Goal: Task Accomplishment & Management: Complete application form

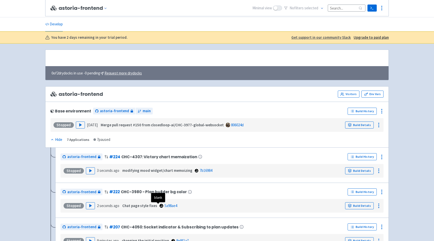
scroll to position [96, 0]
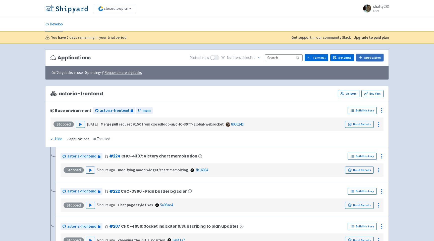
click at [375, 58] on link "Application" at bounding box center [369, 57] width 27 height 7
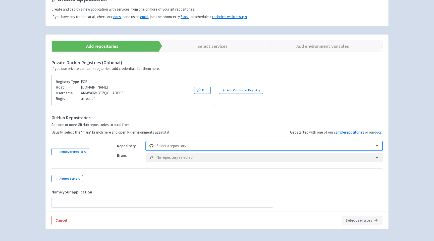
scroll to position [60, 0]
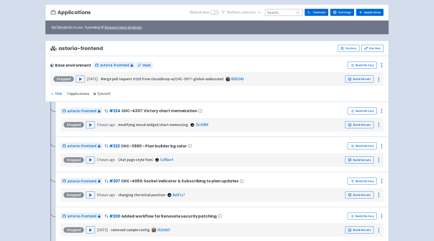
scroll to position [44, 0]
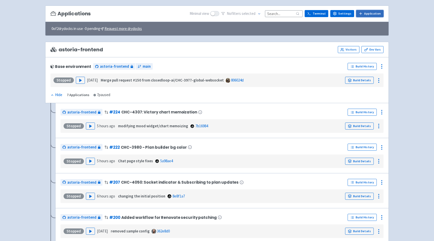
click at [370, 14] on link "Application" at bounding box center [369, 13] width 27 height 7
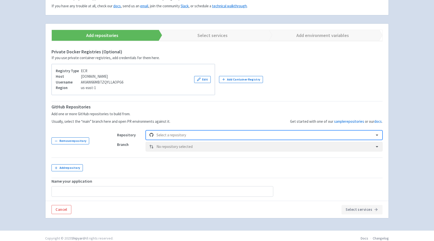
scroll to position [71, 0]
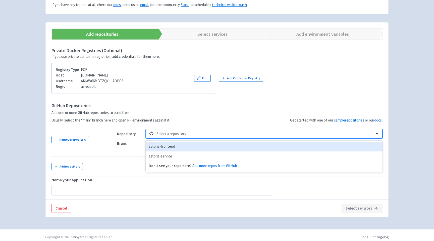
click at [169, 135] on div at bounding box center [263, 133] width 215 height 7
click at [167, 146] on div "astoria-frontend" at bounding box center [264, 146] width 237 height 10
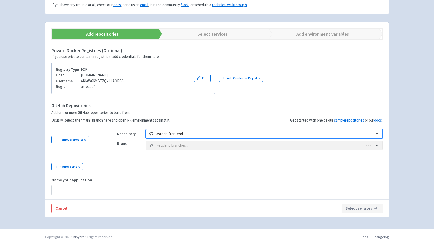
type input "astoria-frontend-2"
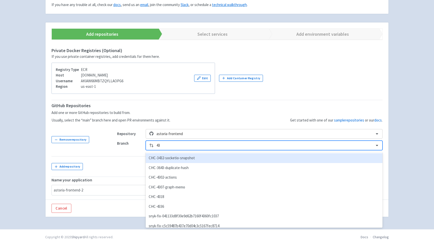
type input "433"
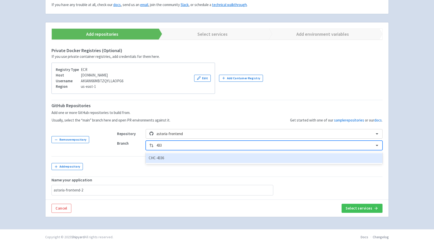
click at [171, 155] on div "CHC-4336" at bounding box center [264, 158] width 237 height 10
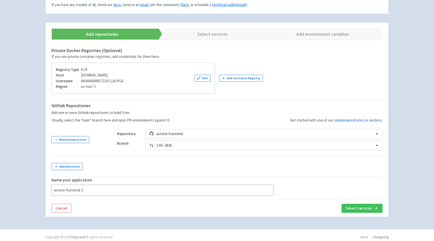
click at [86, 194] on input "astoria-frontend-2" at bounding box center [162, 190] width 222 height 11
paste input "Improving native persistence"
type input "Improving native persistence"
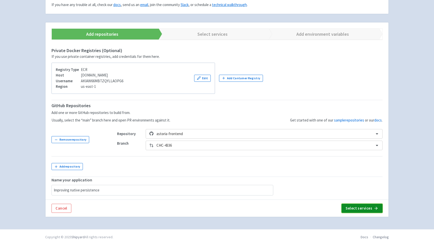
click at [346, 208] on button "Select services" at bounding box center [362, 207] width 41 height 9
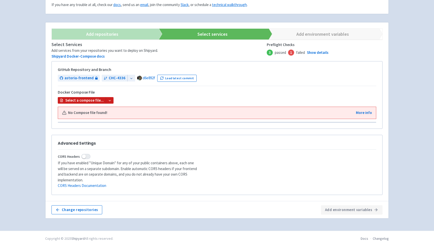
scroll to position [71, 0]
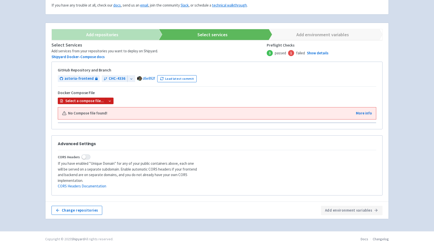
click at [109, 101] on icon at bounding box center [110, 101] width 4 height 4
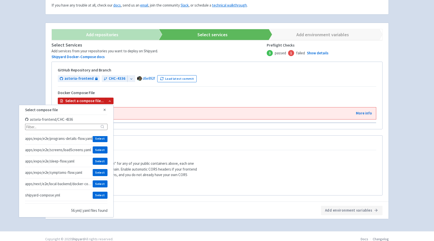
scroll to position [568, 0]
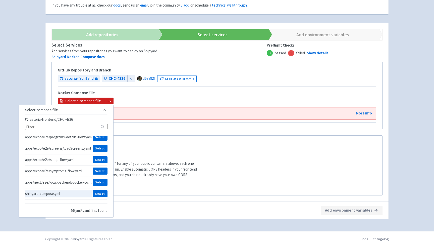
click at [47, 194] on span "shipyard-compose.yml" at bounding box center [59, 193] width 68 height 5
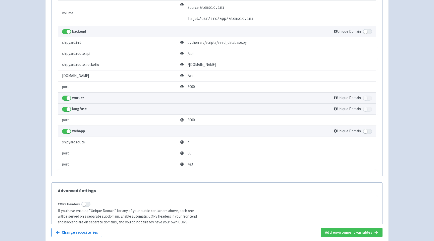
scroll to position [526, 0]
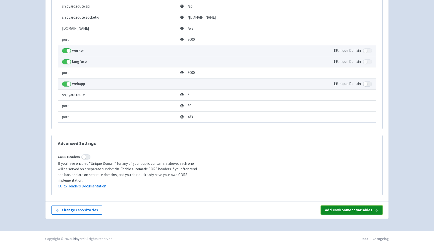
click at [359, 205] on button "Add environment variables" at bounding box center [352, 209] width 62 height 9
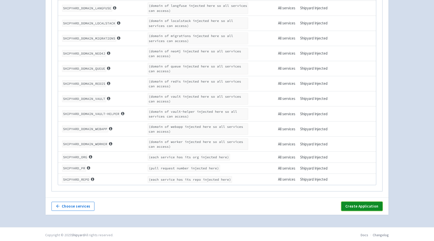
scroll to position [786, 0]
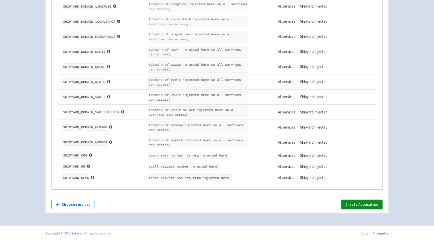
click at [360, 206] on button "Create Application" at bounding box center [361, 204] width 41 height 9
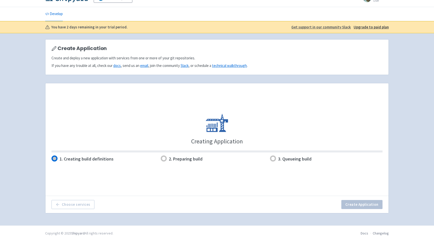
scroll to position [10, 0]
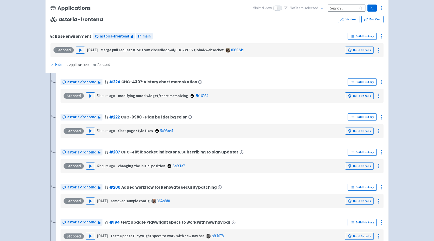
scroll to position [77, 0]
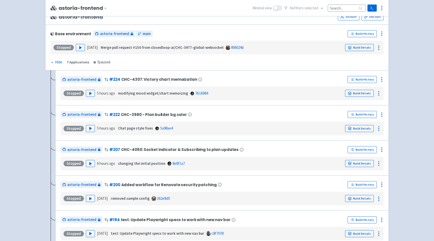
click at [55, 61] on div "Hide" at bounding box center [56, 62] width 12 height 6
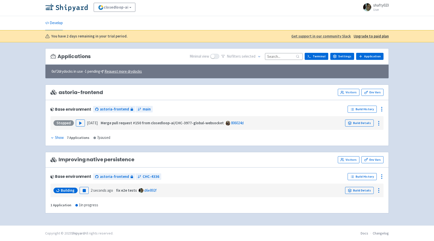
click at [53, 138] on icon at bounding box center [52, 138] width 4 height 4
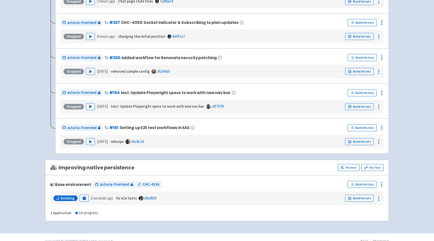
scroll to position [213, 0]
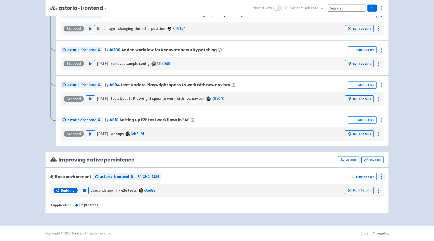
click at [380, 177] on icon at bounding box center [382, 176] width 6 height 6
click at [363, 187] on span "Configure" at bounding box center [362, 187] width 33 height 7
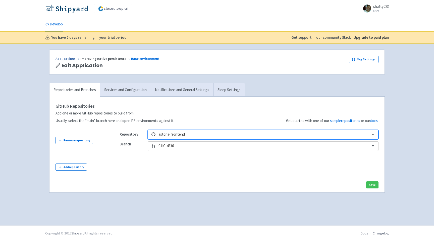
click at [67, 58] on link "Applications" at bounding box center [68, 58] width 25 height 5
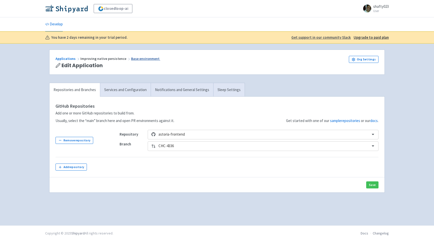
click at [147, 58] on link "Base environment" at bounding box center [145, 58] width 29 height 5
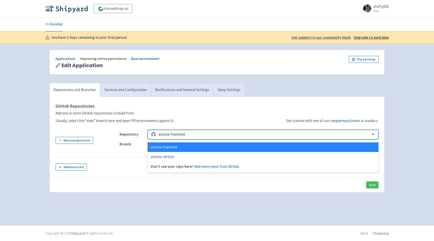
click at [187, 133] on div at bounding box center [262, 134] width 209 height 7
click at [182, 122] on div "Get started with one of our sample repositories or our docs ." at bounding box center [276, 112] width 204 height 21
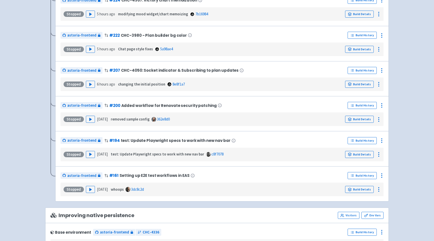
scroll to position [213, 0]
